Goal: Navigation & Orientation: Understand site structure

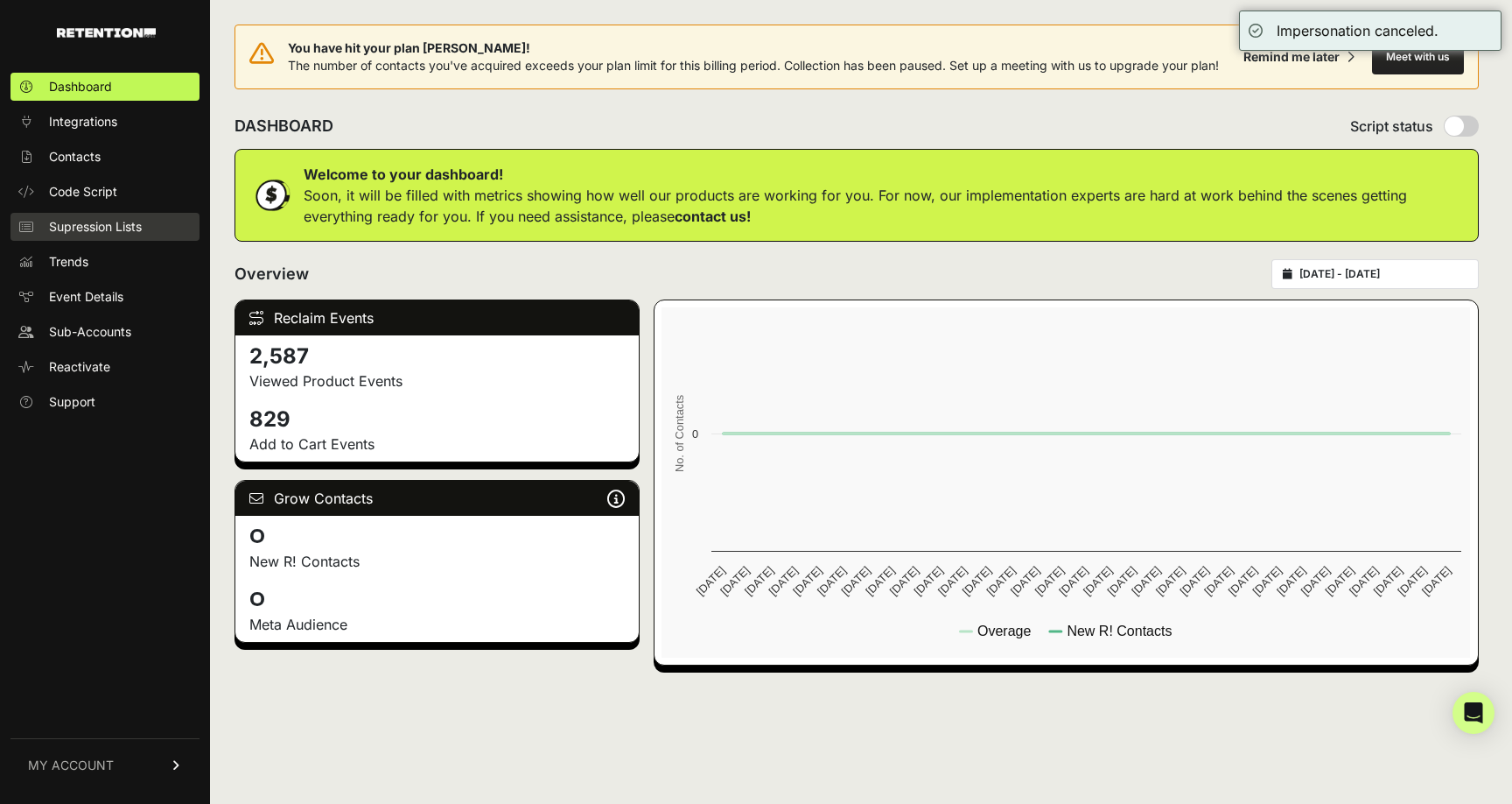
click at [73, 225] on span "Supression Lists" at bounding box center [95, 227] width 92 height 18
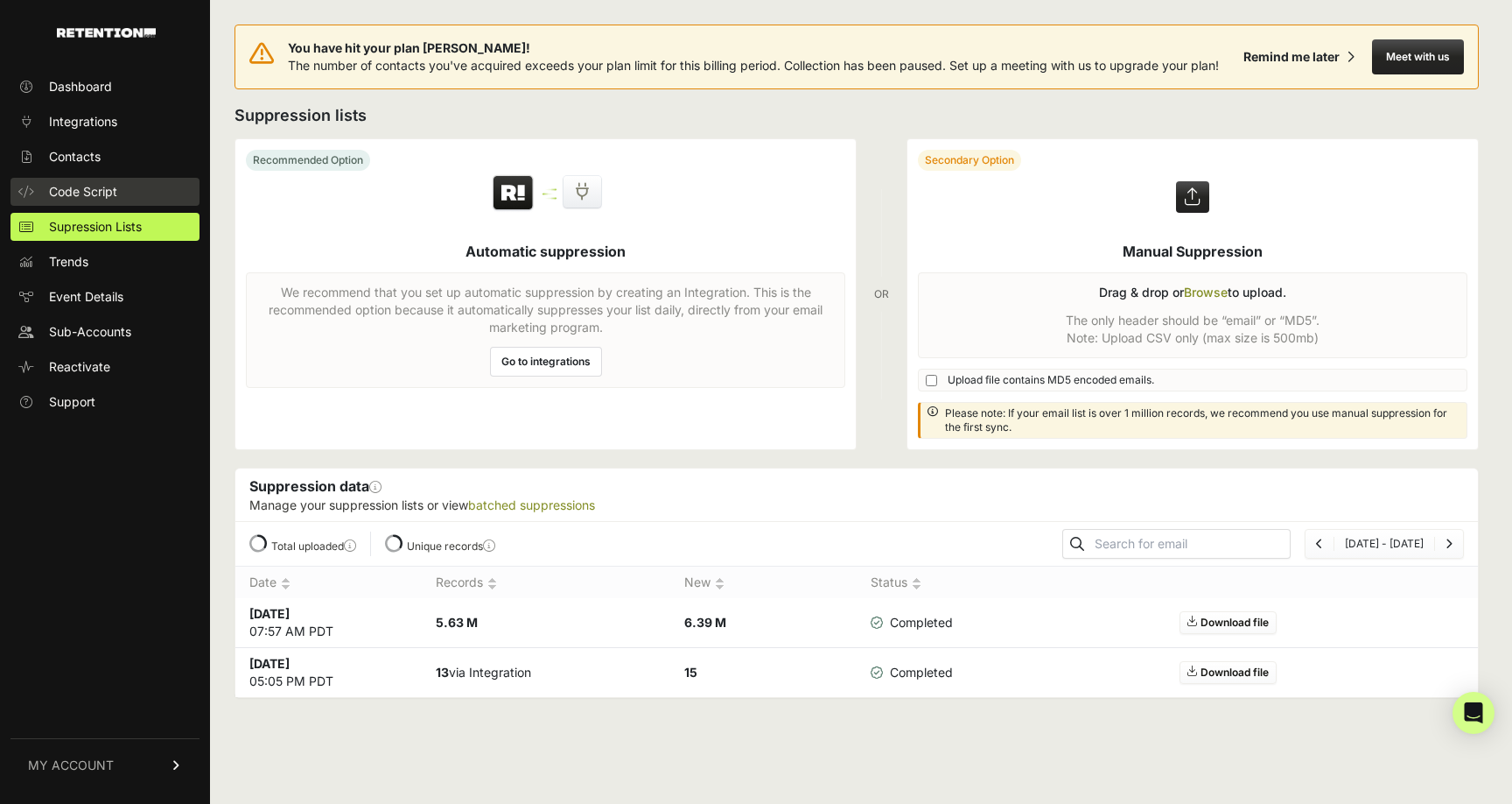
click at [71, 183] on span "Code Script" at bounding box center [83, 192] width 68 height 18
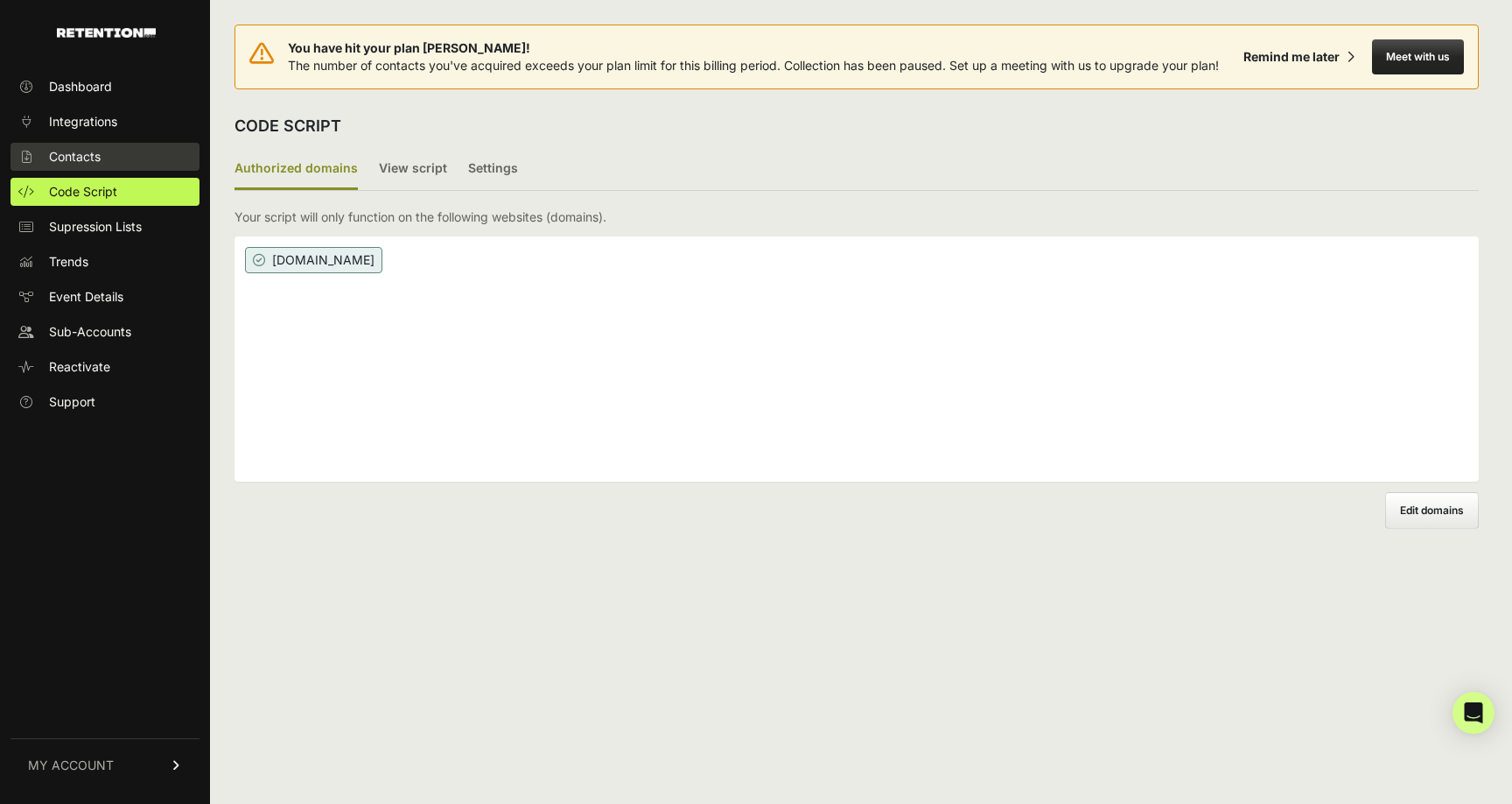
click at [84, 167] on link "Contacts" at bounding box center [104, 156] width 189 height 28
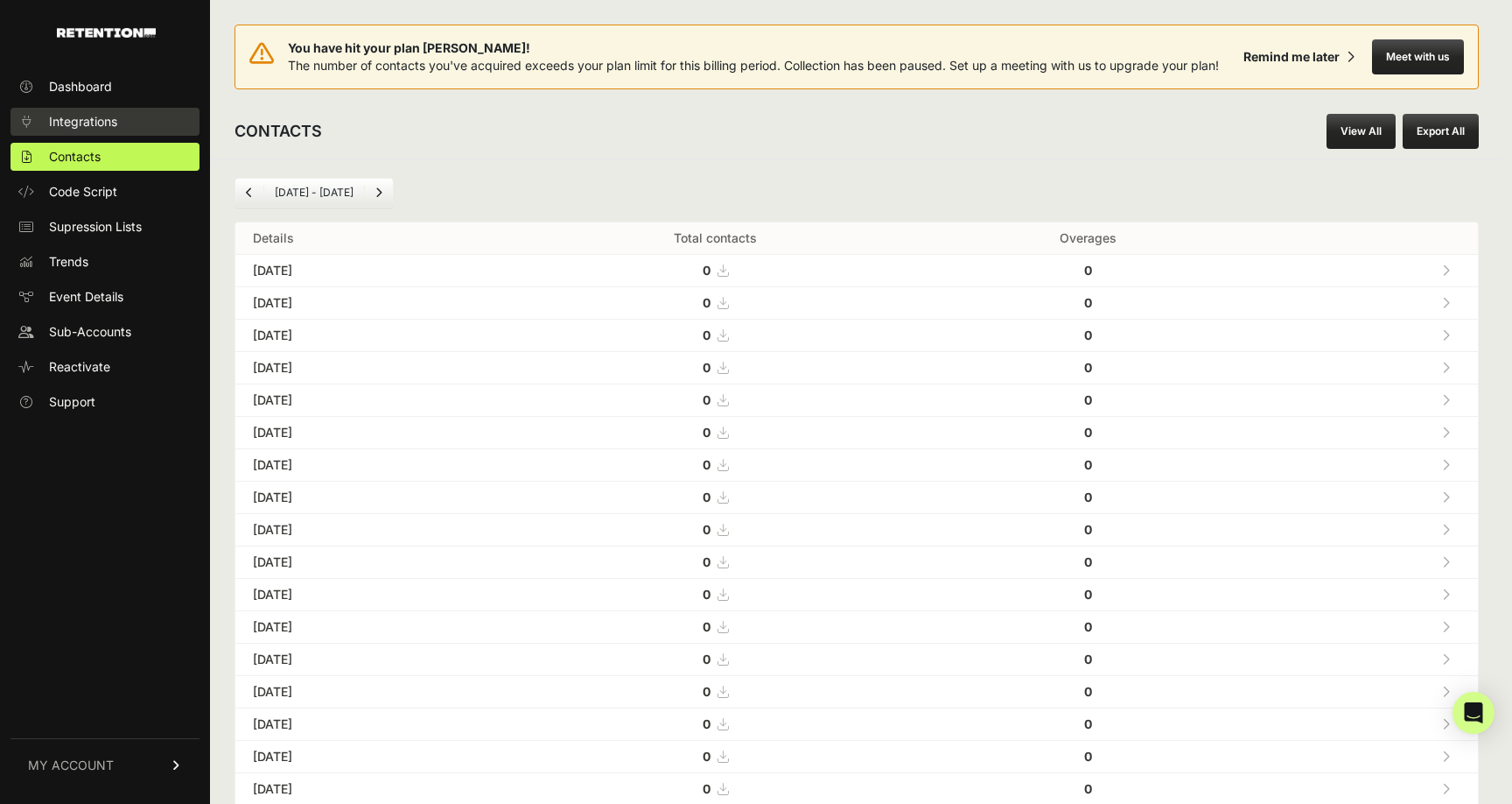
click at [86, 128] on span "Integrations" at bounding box center [83, 121] width 68 height 18
